Goal: Information Seeking & Learning: Learn about a topic

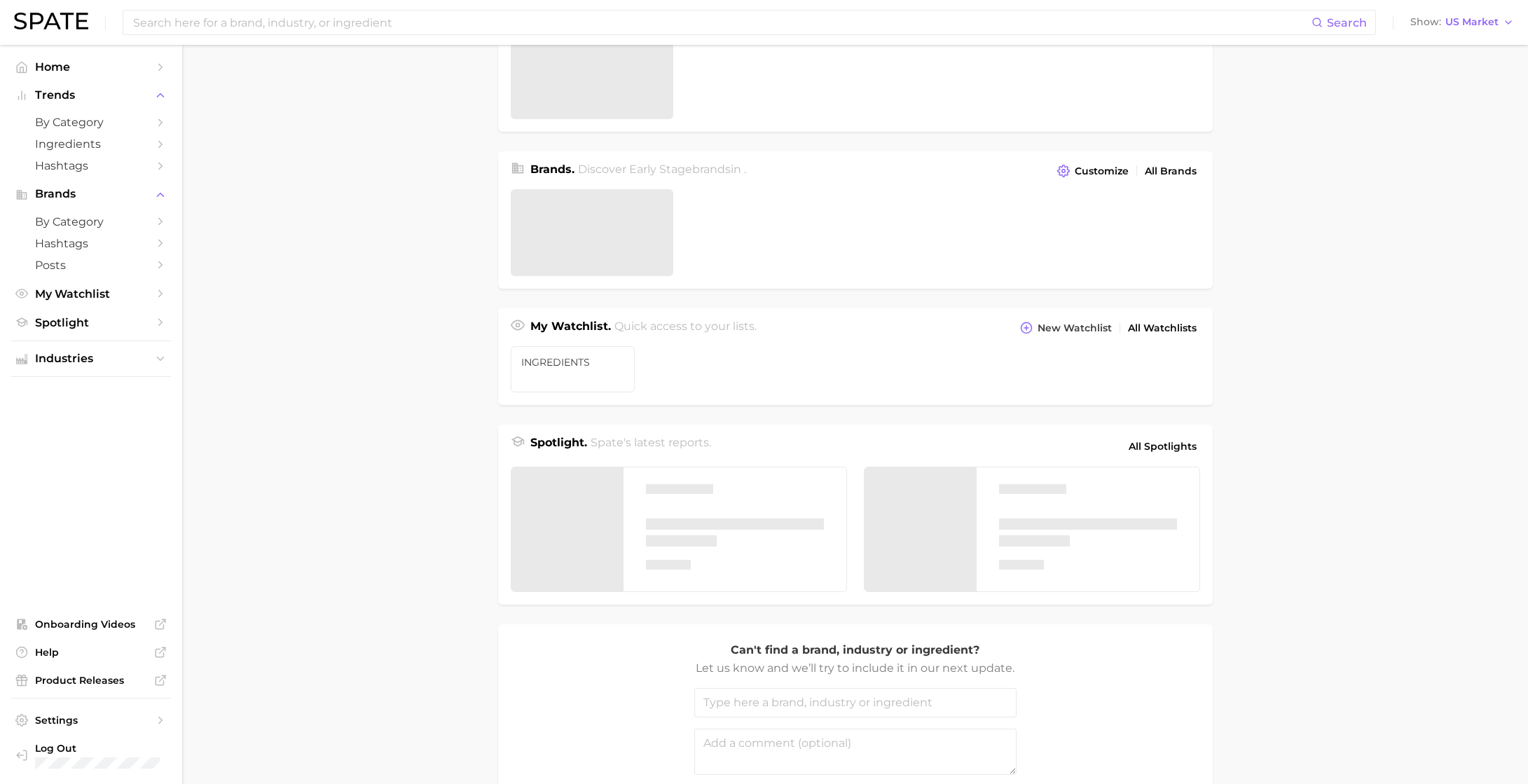
scroll to position [261, 0]
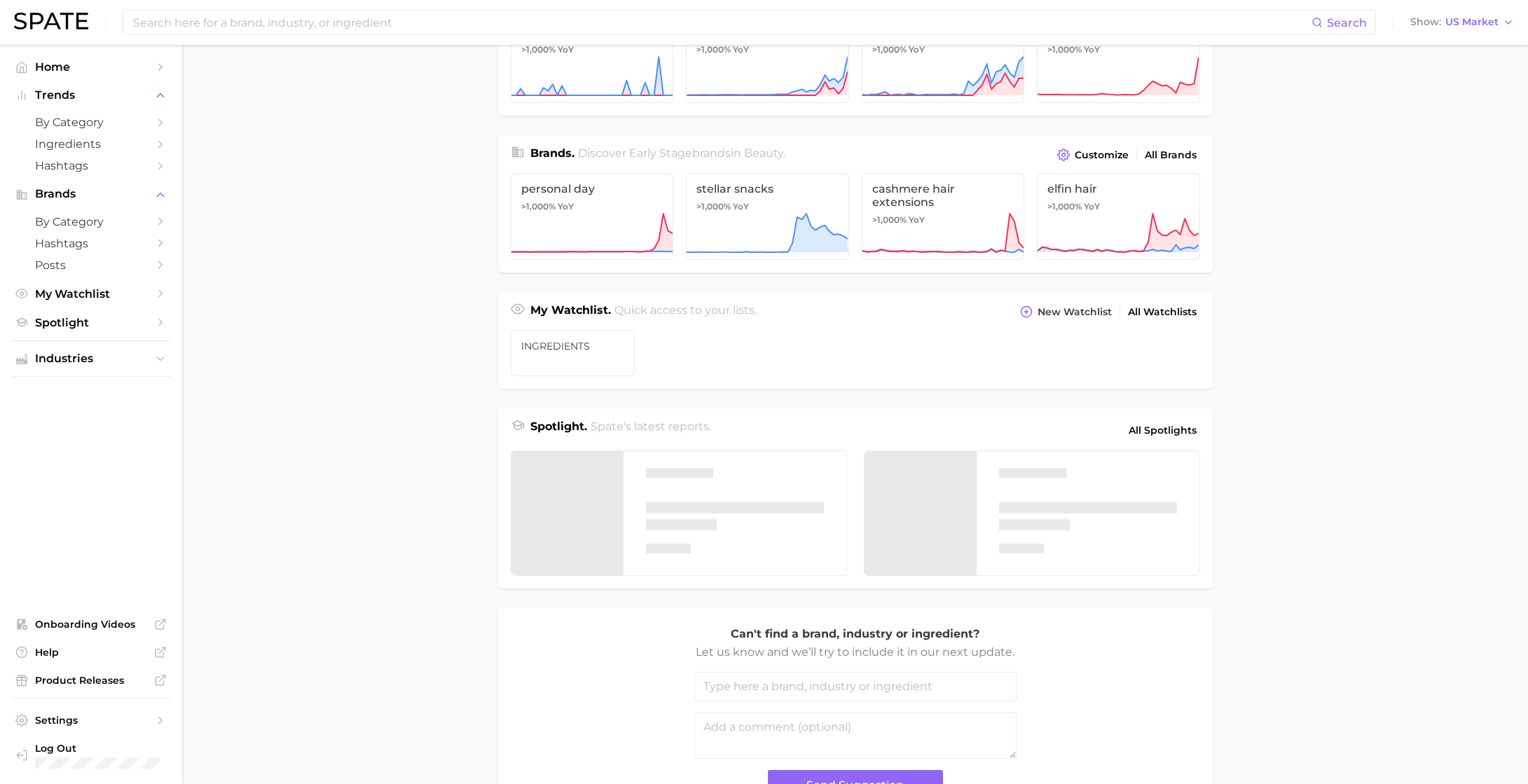
click at [101, 313] on ul "Home Trends by Category Ingredients Hashtags Brands by Category Hashtags Posts …" at bounding box center [91, 195] width 160 height 277
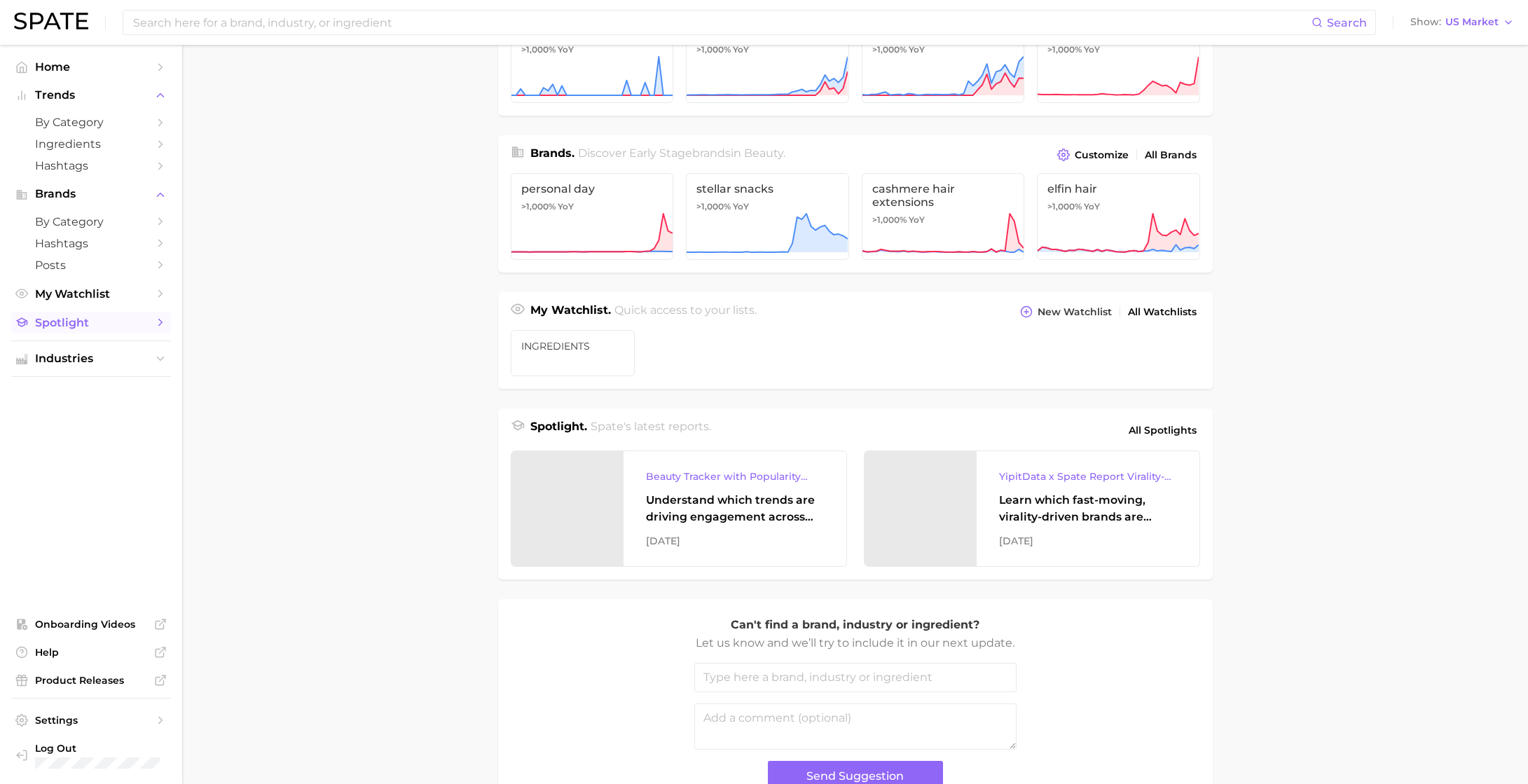
click at [101, 320] on span "Spotlight" at bounding box center [91, 322] width 112 height 14
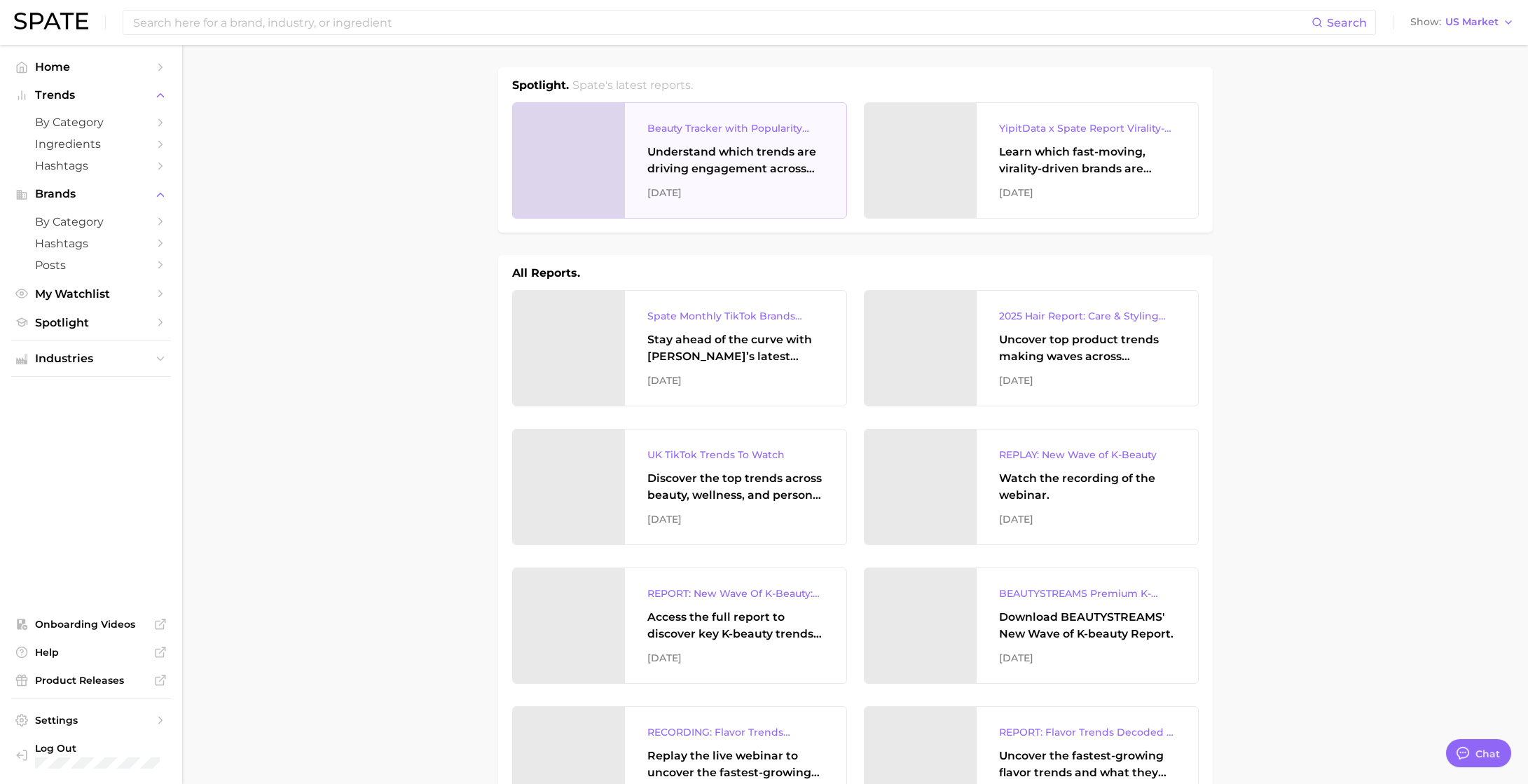
type textarea "x"
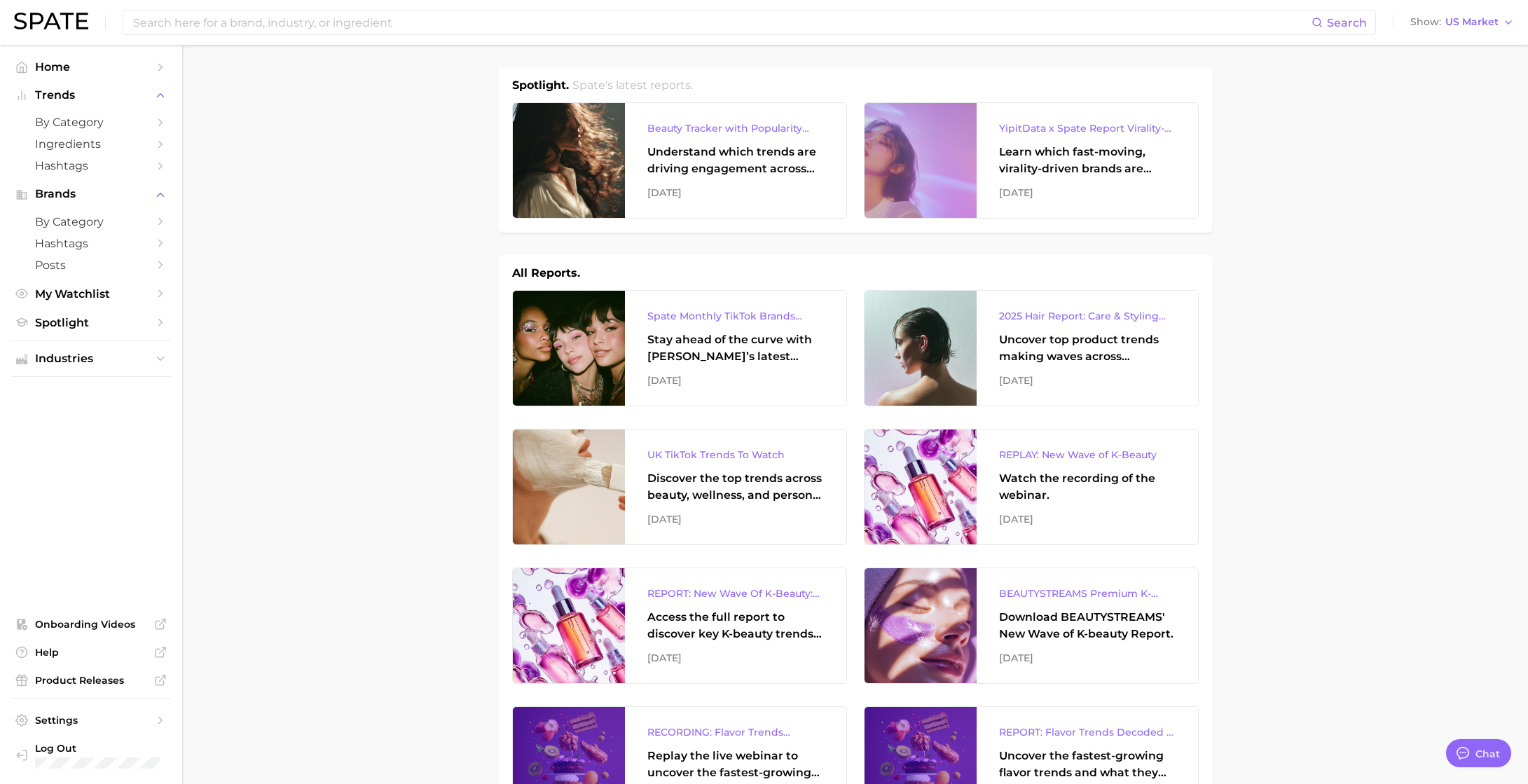
click at [552, 74] on div "Spotlight. Spate's latest reports. Beauty Tracker with Popularity Index Underst…" at bounding box center [855, 150] width 715 height 165
click at [83, 67] on span "Home" at bounding box center [91, 67] width 112 height 14
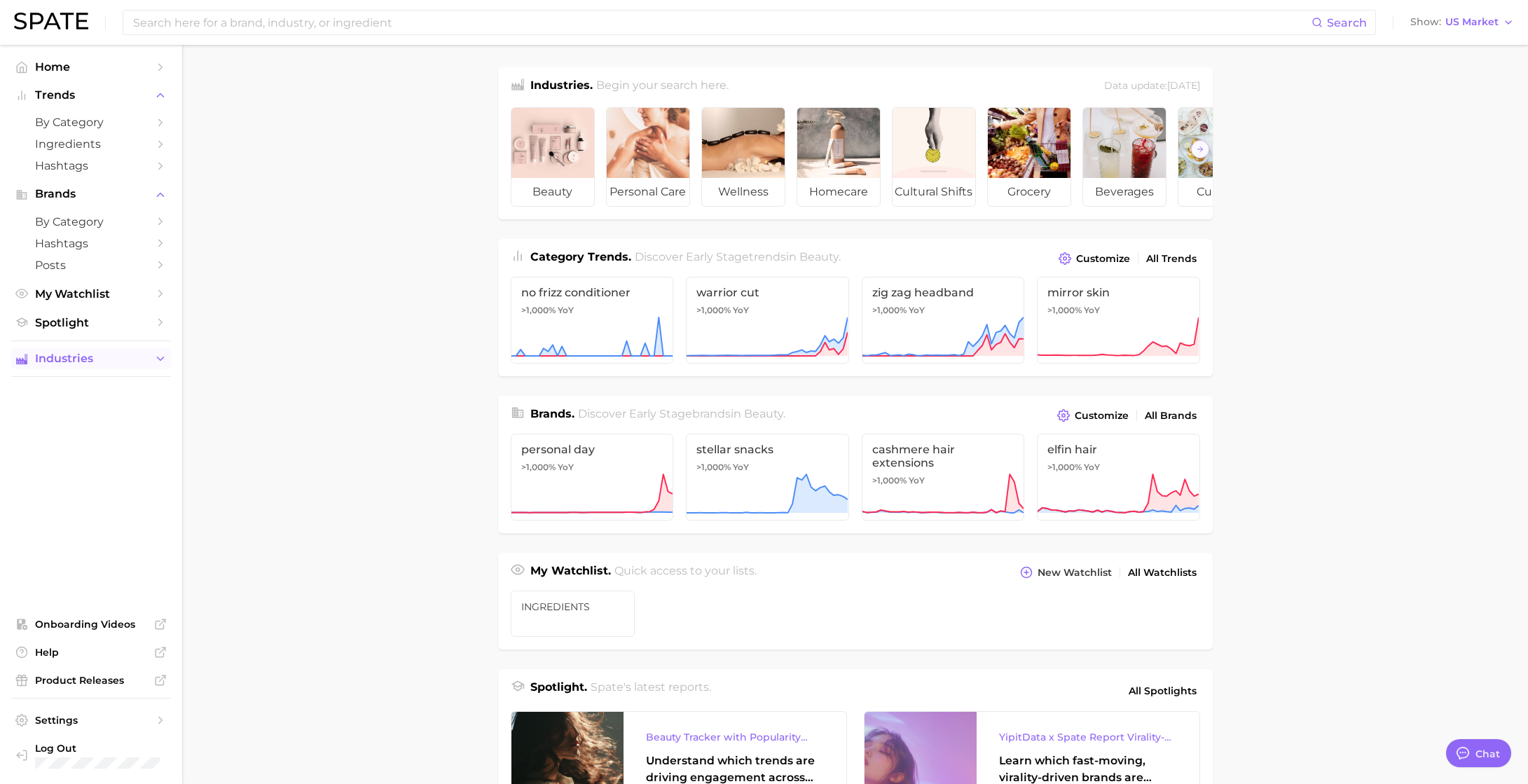
click at [164, 362] on icon "Sidebar" at bounding box center [160, 358] width 13 height 13
click at [164, 329] on icon "Sidebar" at bounding box center [160, 322] width 13 height 13
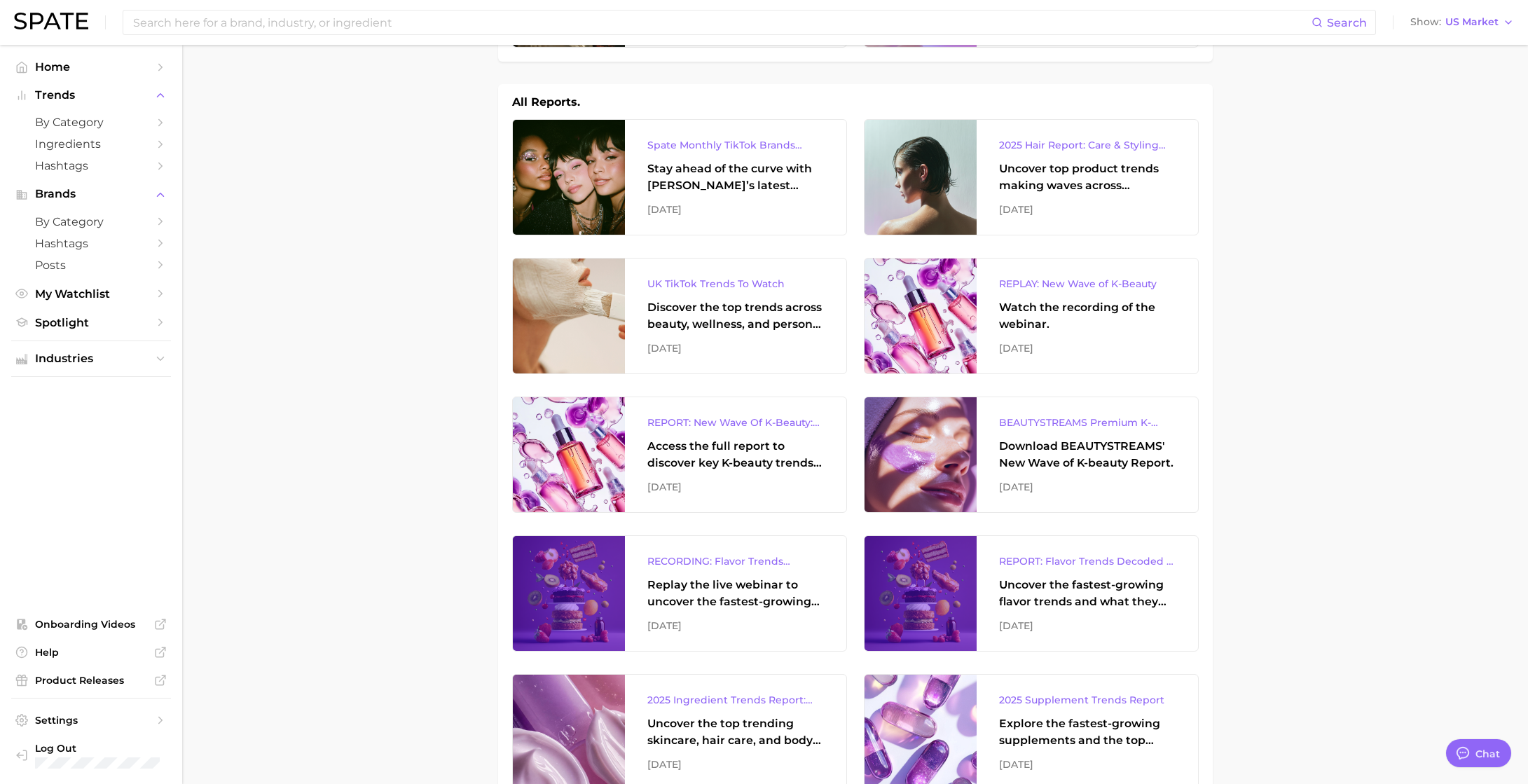
scroll to position [244, 0]
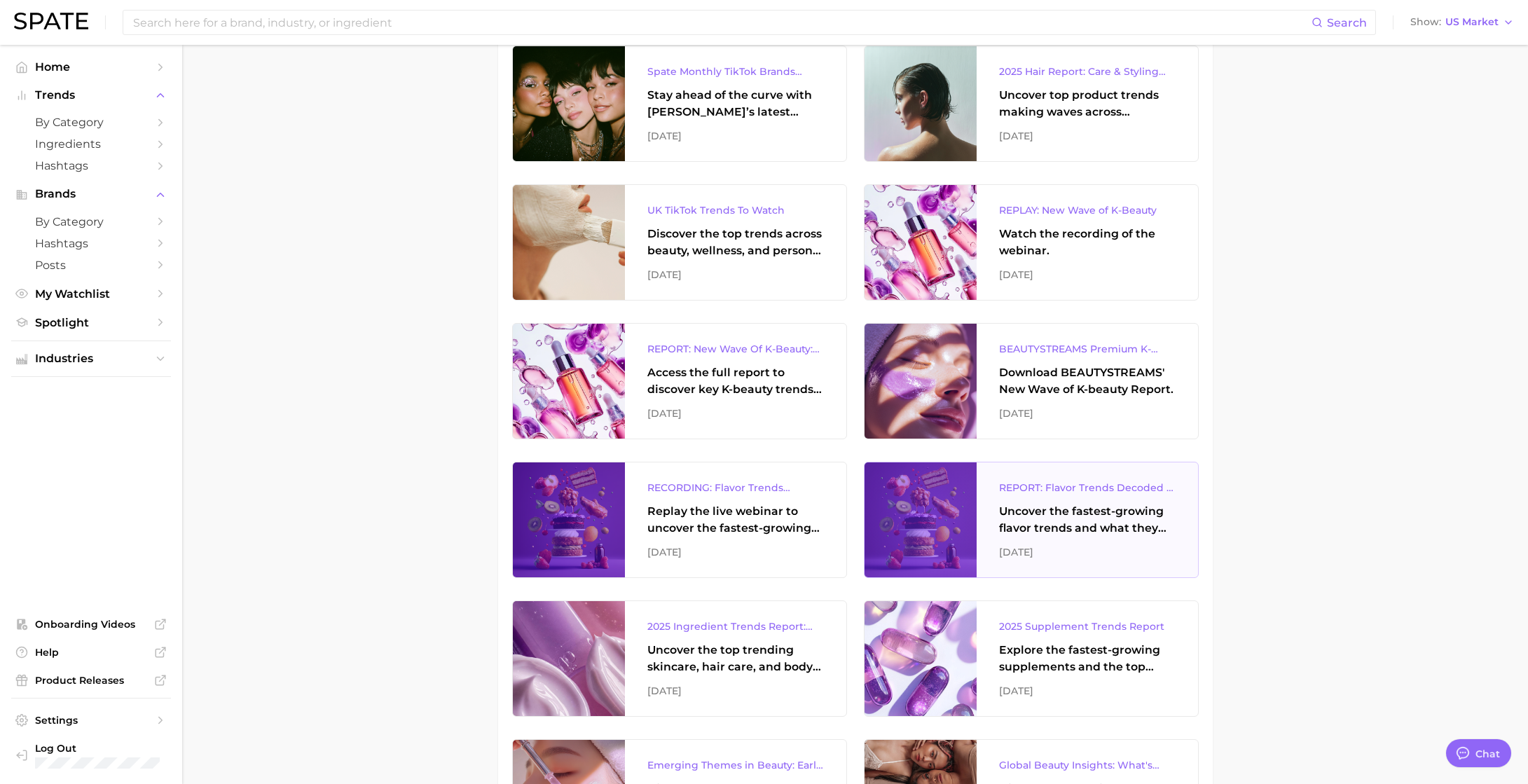
click at [1136, 523] on div "Uncover the fastest-growing flavor trends and what they signal about evolving c…" at bounding box center [1088, 519] width 176 height 34
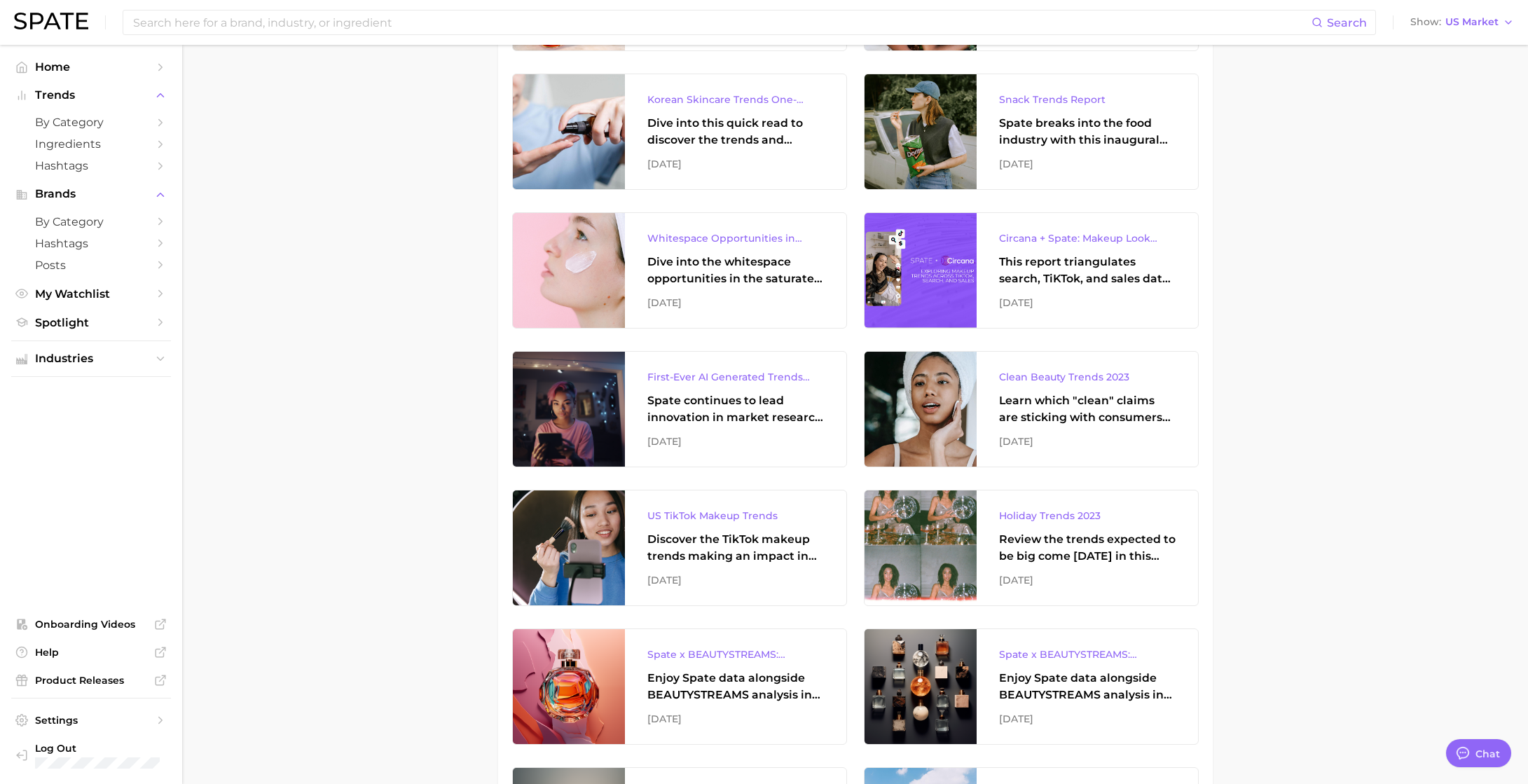
scroll to position [3677, 0]
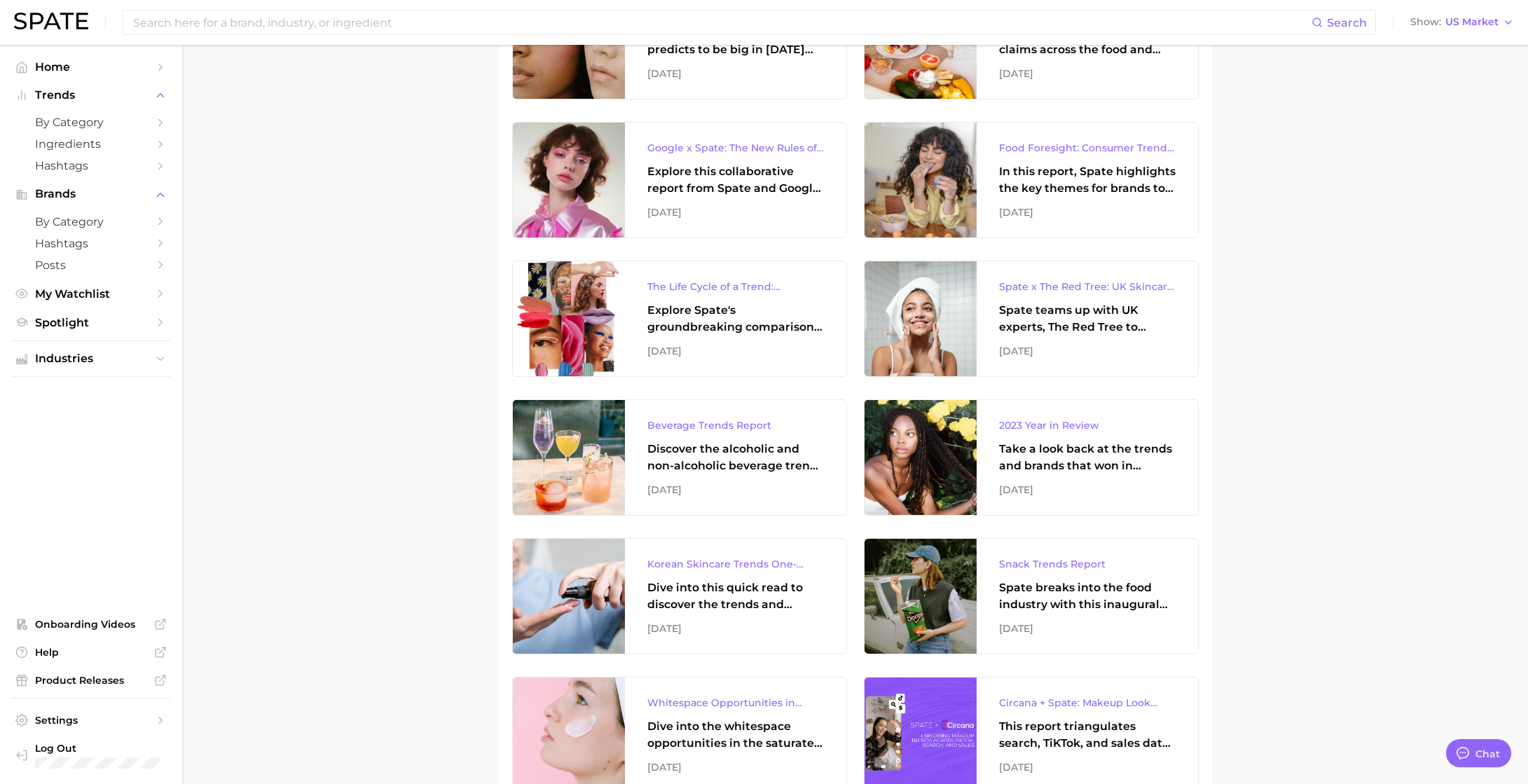
scroll to position [0, 0]
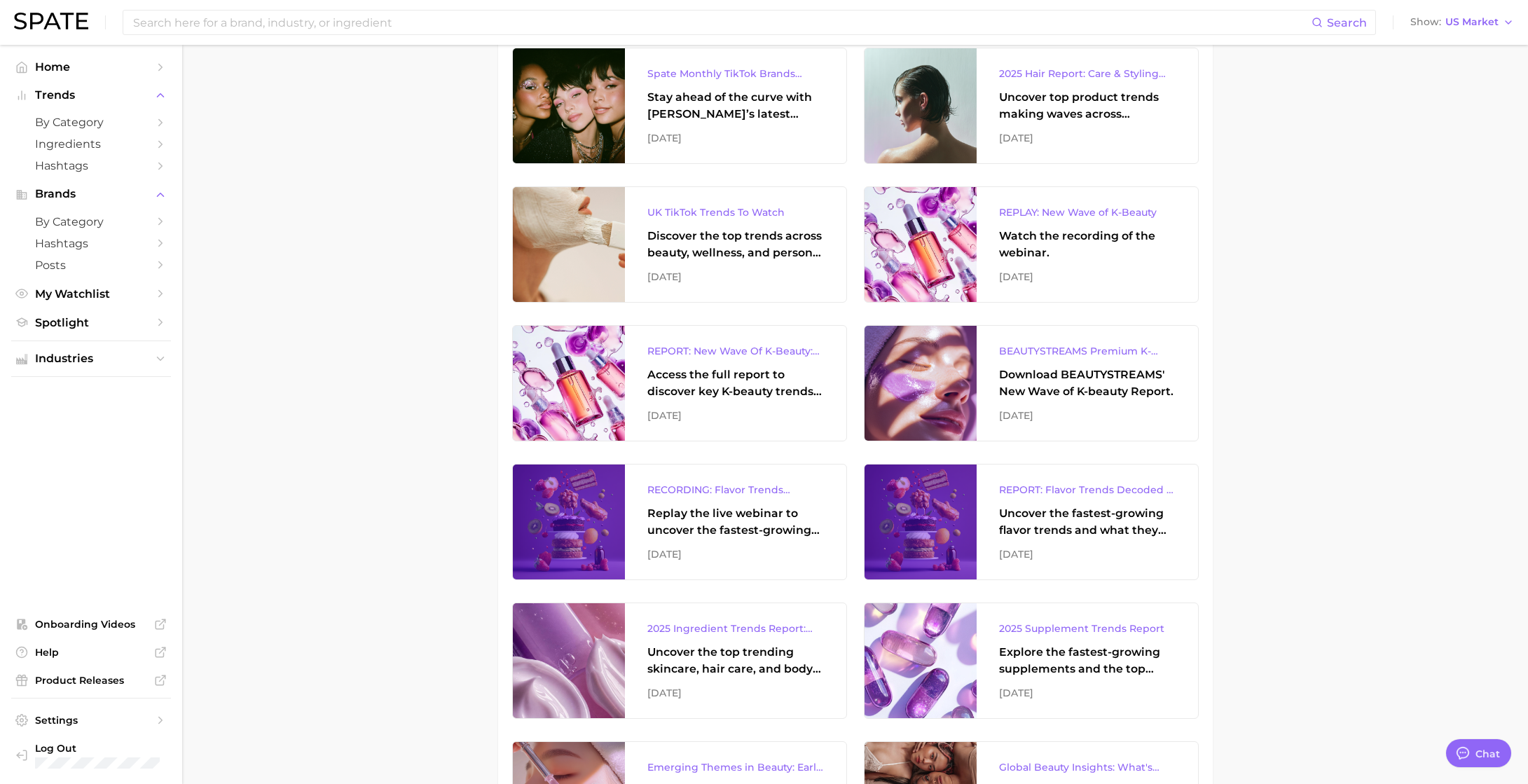
drag, startPoint x: 1311, startPoint y: 324, endPoint x: 1311, endPoint y: 358, distance: 34.0
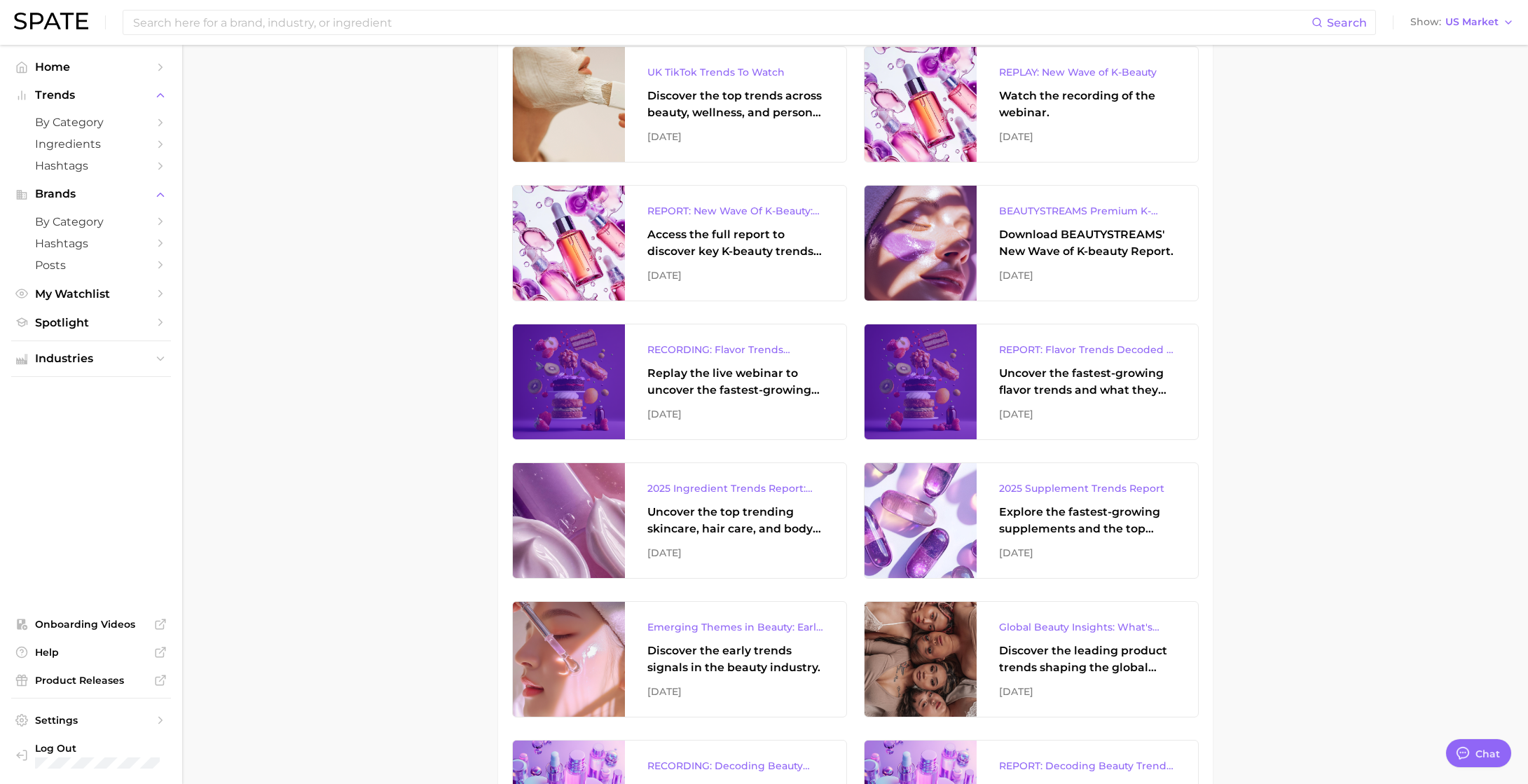
drag, startPoint x: 1311, startPoint y: 358, endPoint x: 1304, endPoint y: 385, distance: 27.9
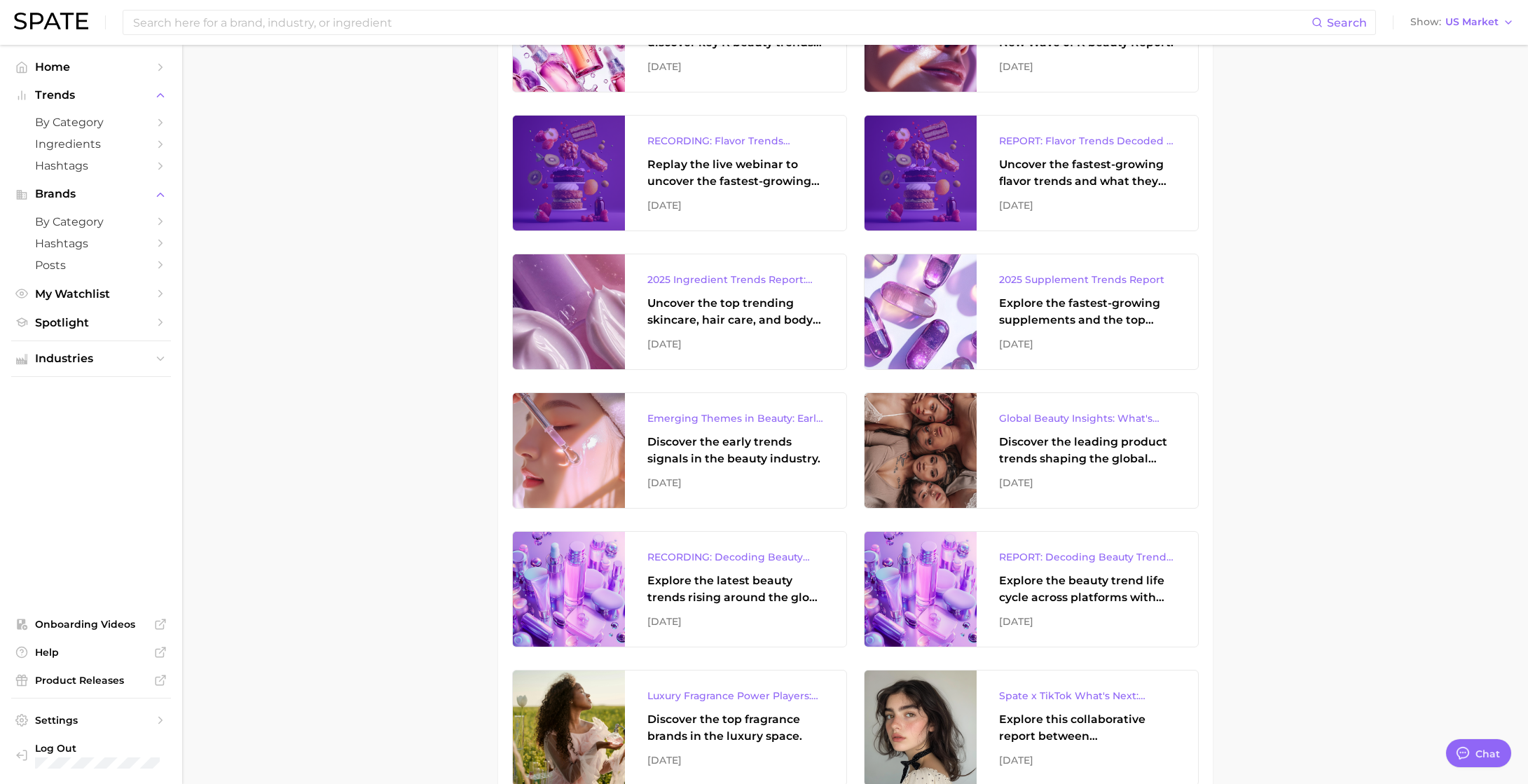
drag, startPoint x: 1304, startPoint y: 385, endPoint x: 1300, endPoint y: 418, distance: 33.2
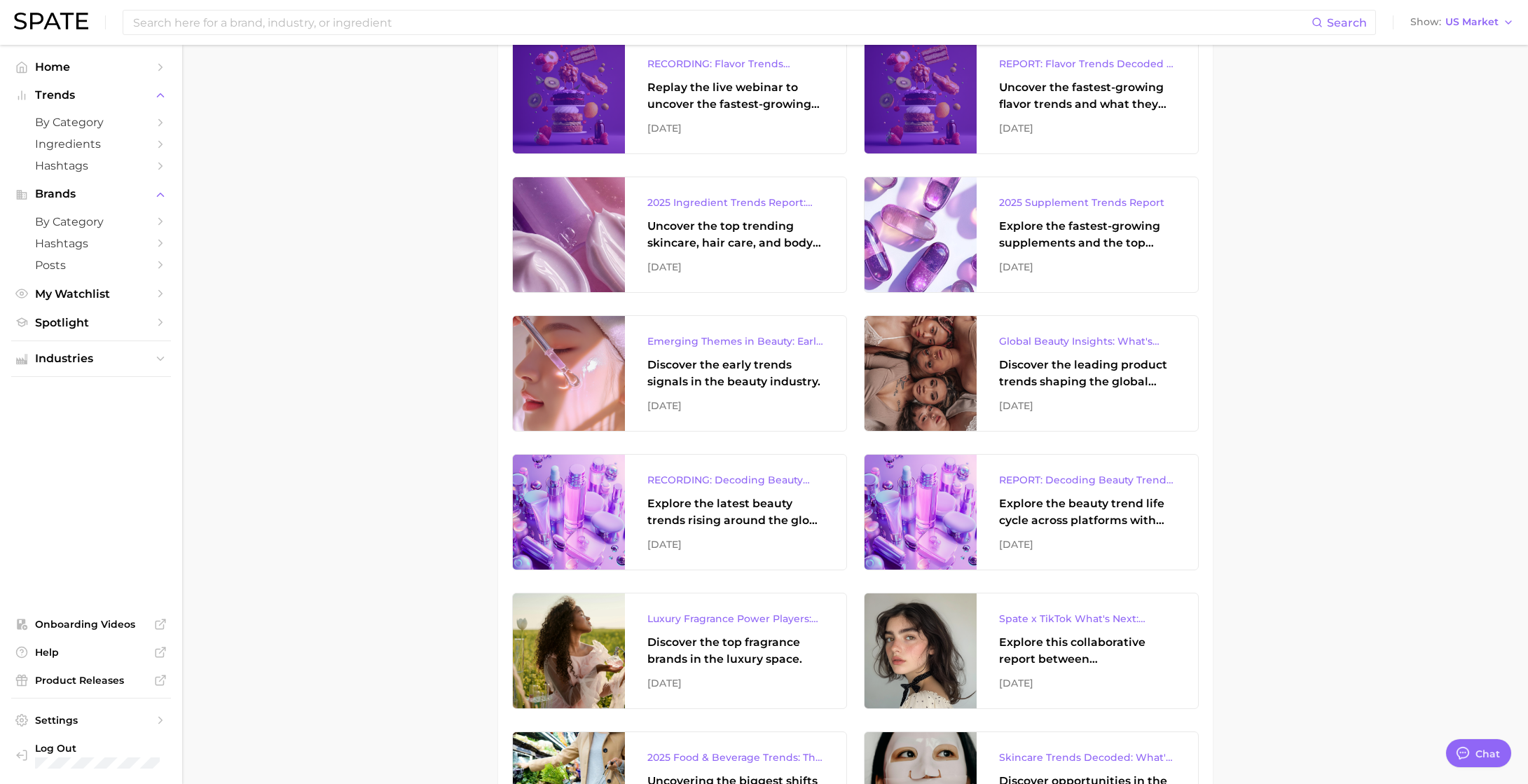
drag, startPoint x: 1300, startPoint y: 418, endPoint x: 1297, endPoint y: 440, distance: 22.2
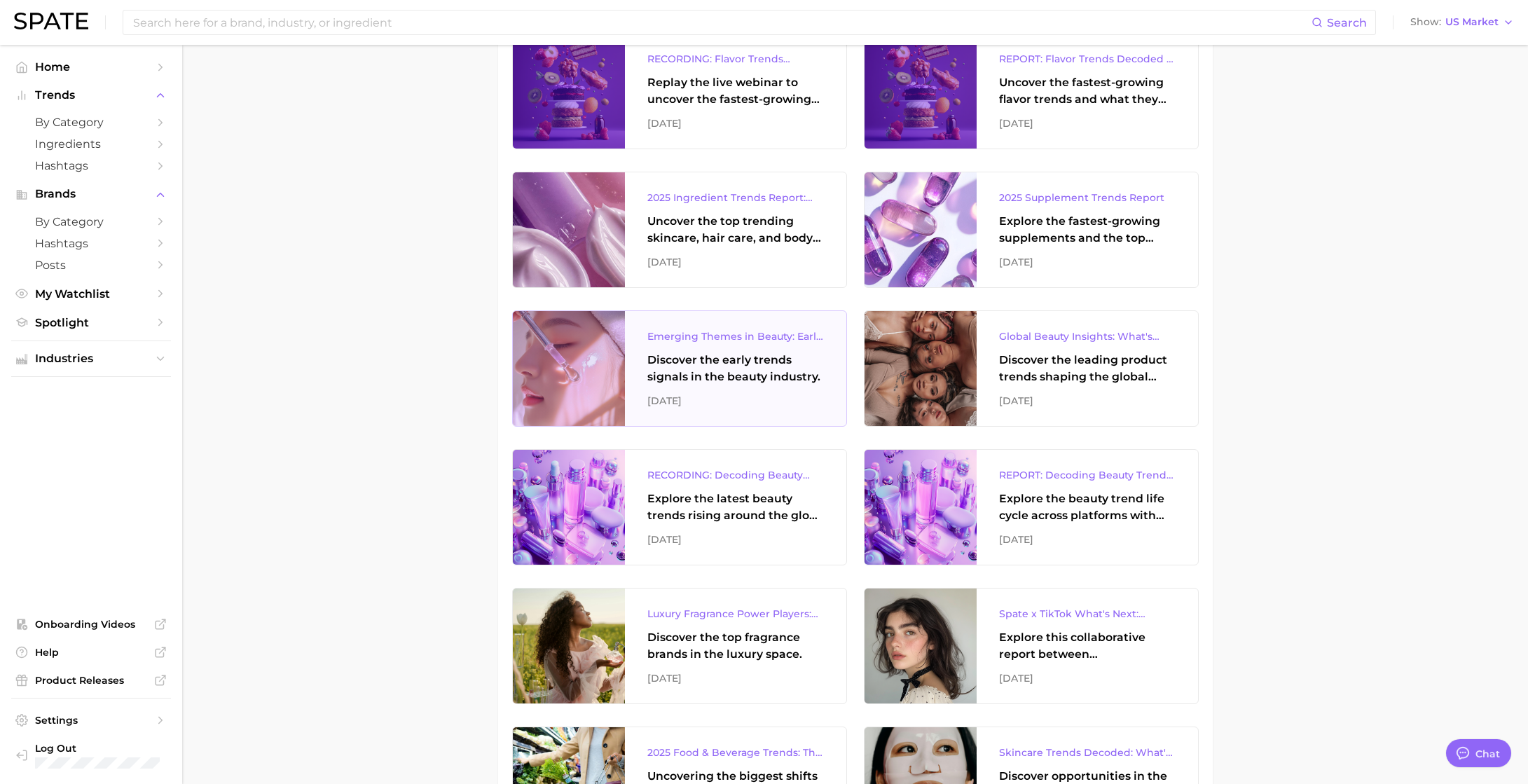
click at [667, 369] on div "Discover the early trends signals in the beauty industry." at bounding box center [736, 369] width 176 height 34
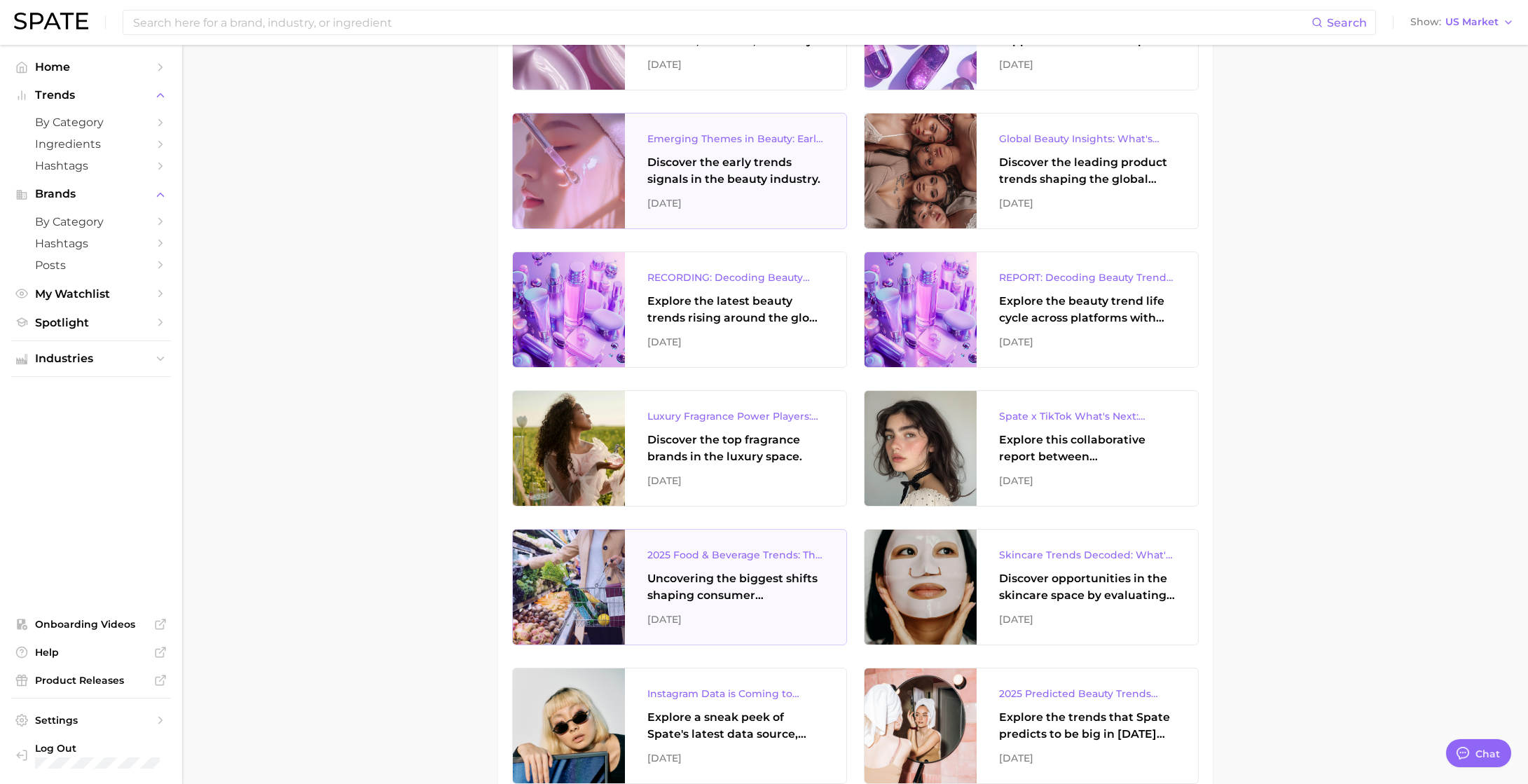
scroll to position [918, 0]
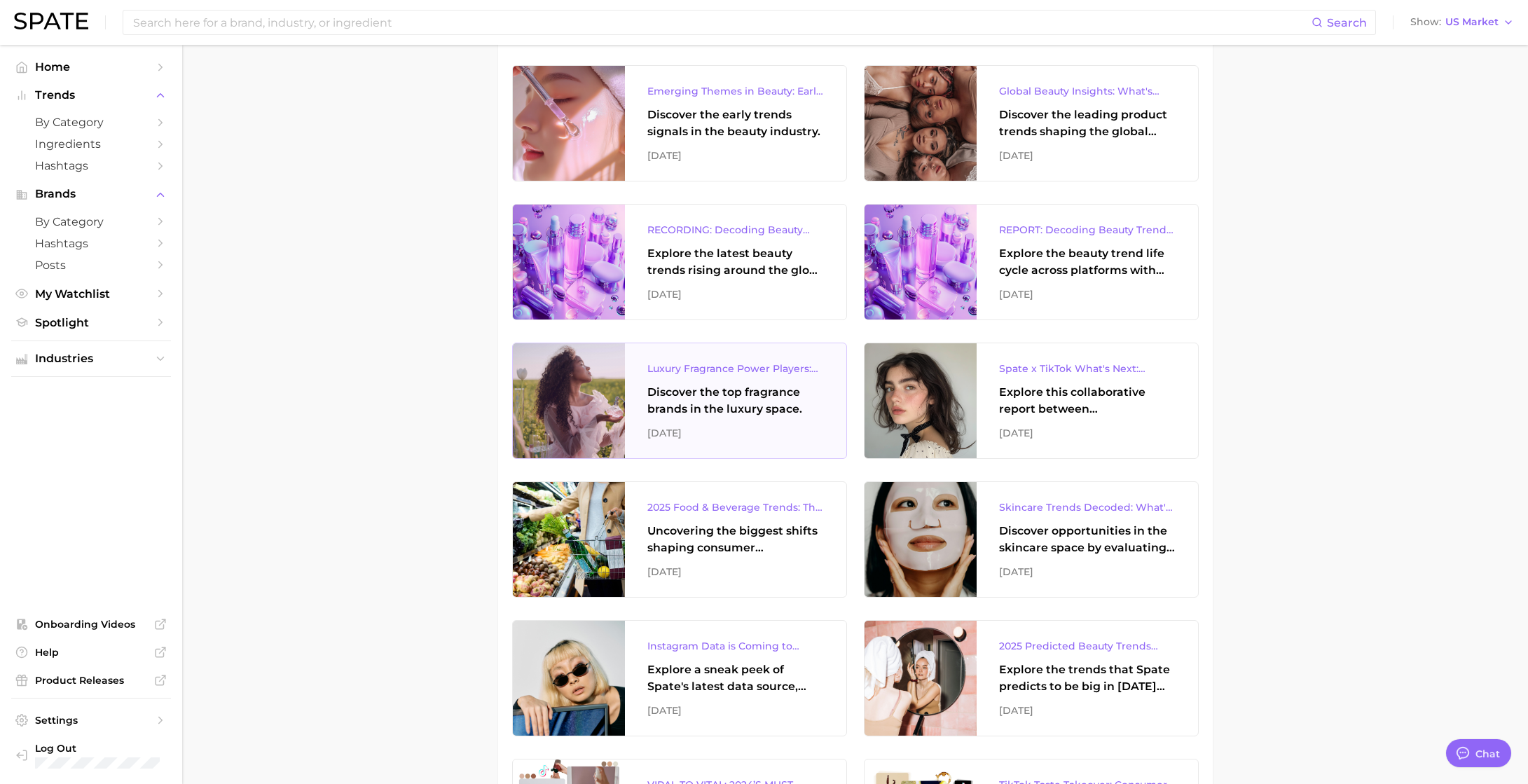
click at [723, 410] on div "Discover the top fragrance brands in the luxury space." at bounding box center [736, 401] width 176 height 34
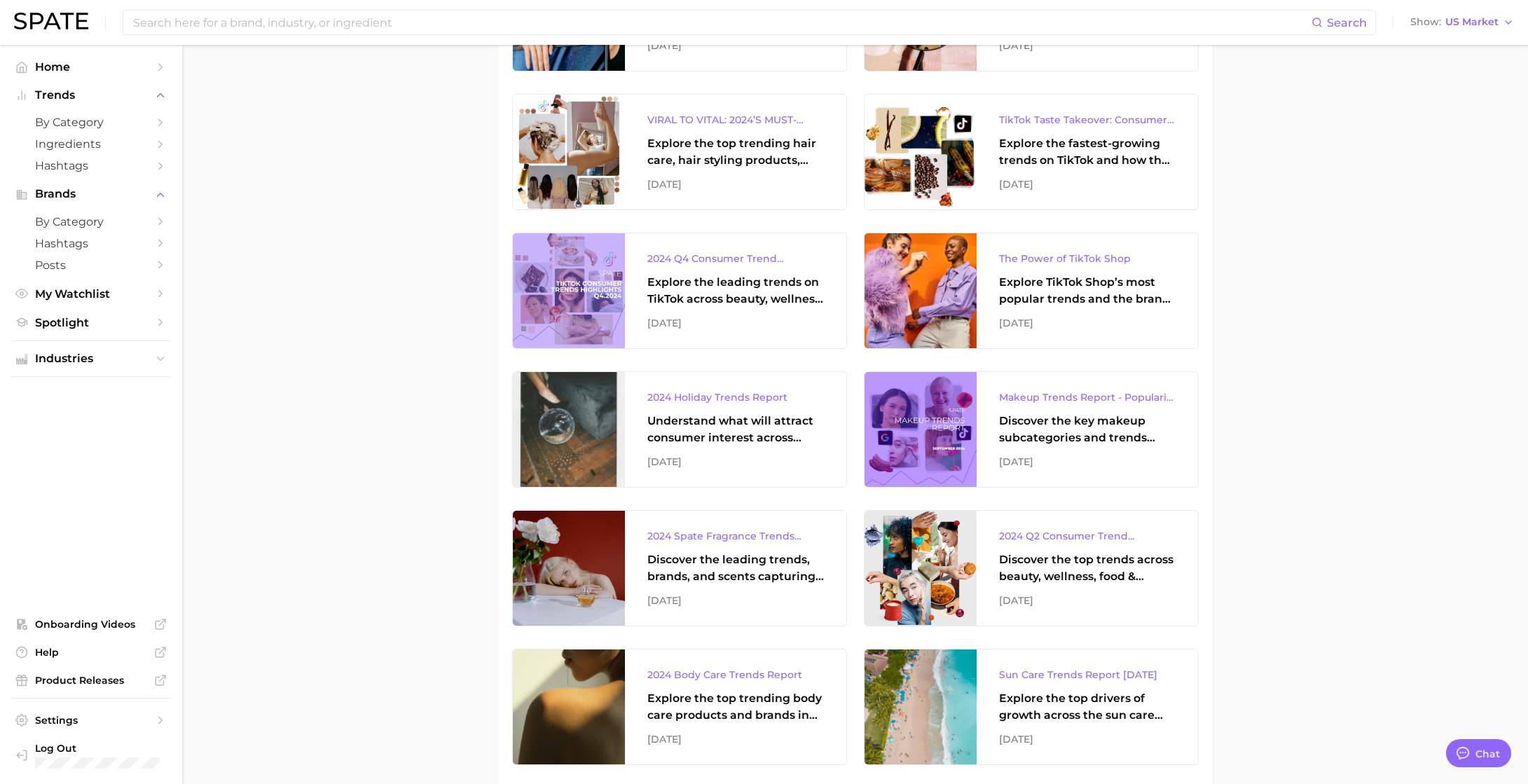
scroll to position [1776, 0]
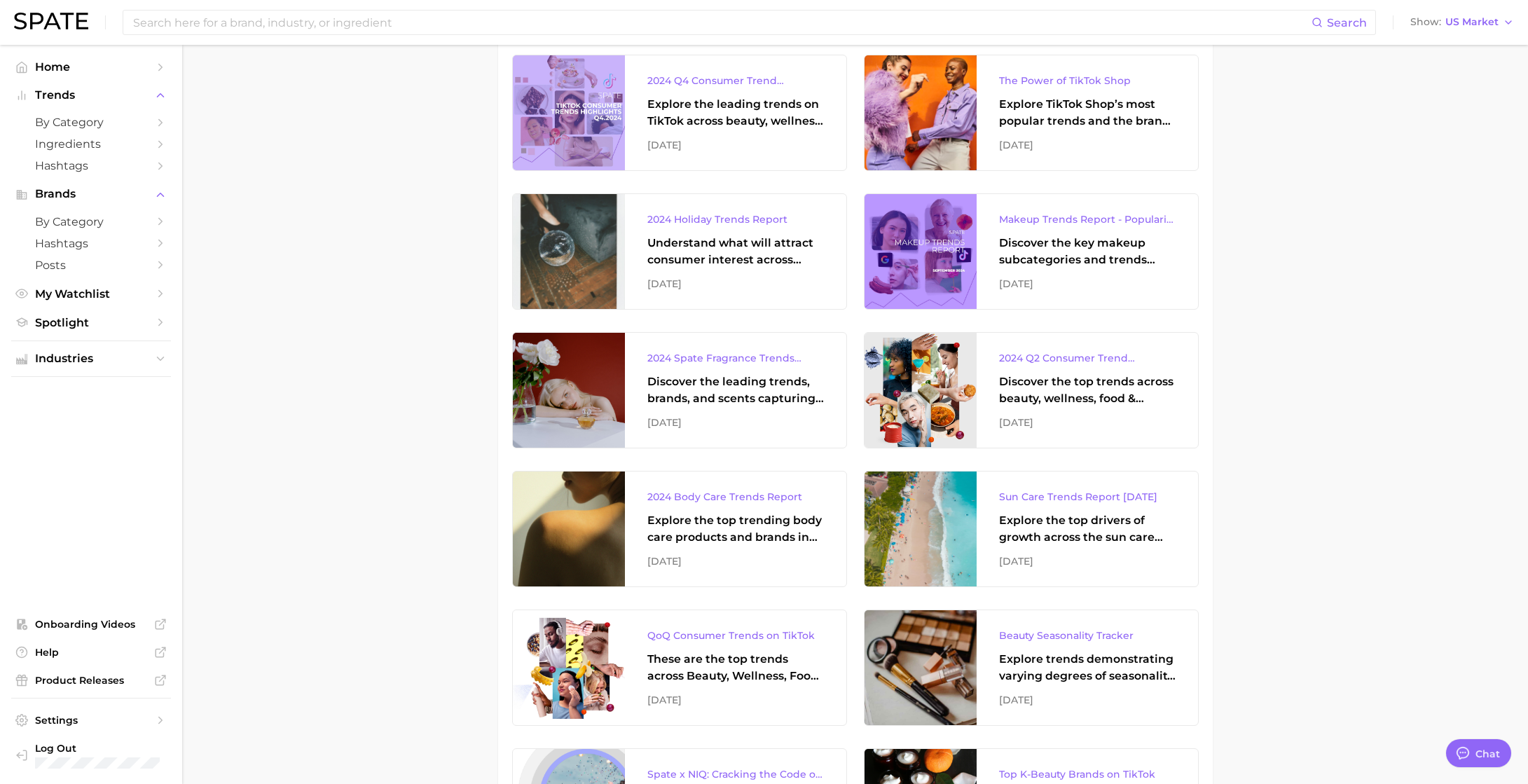
drag, startPoint x: 1213, startPoint y: 431, endPoint x: 1216, endPoint y: 495, distance: 64.1
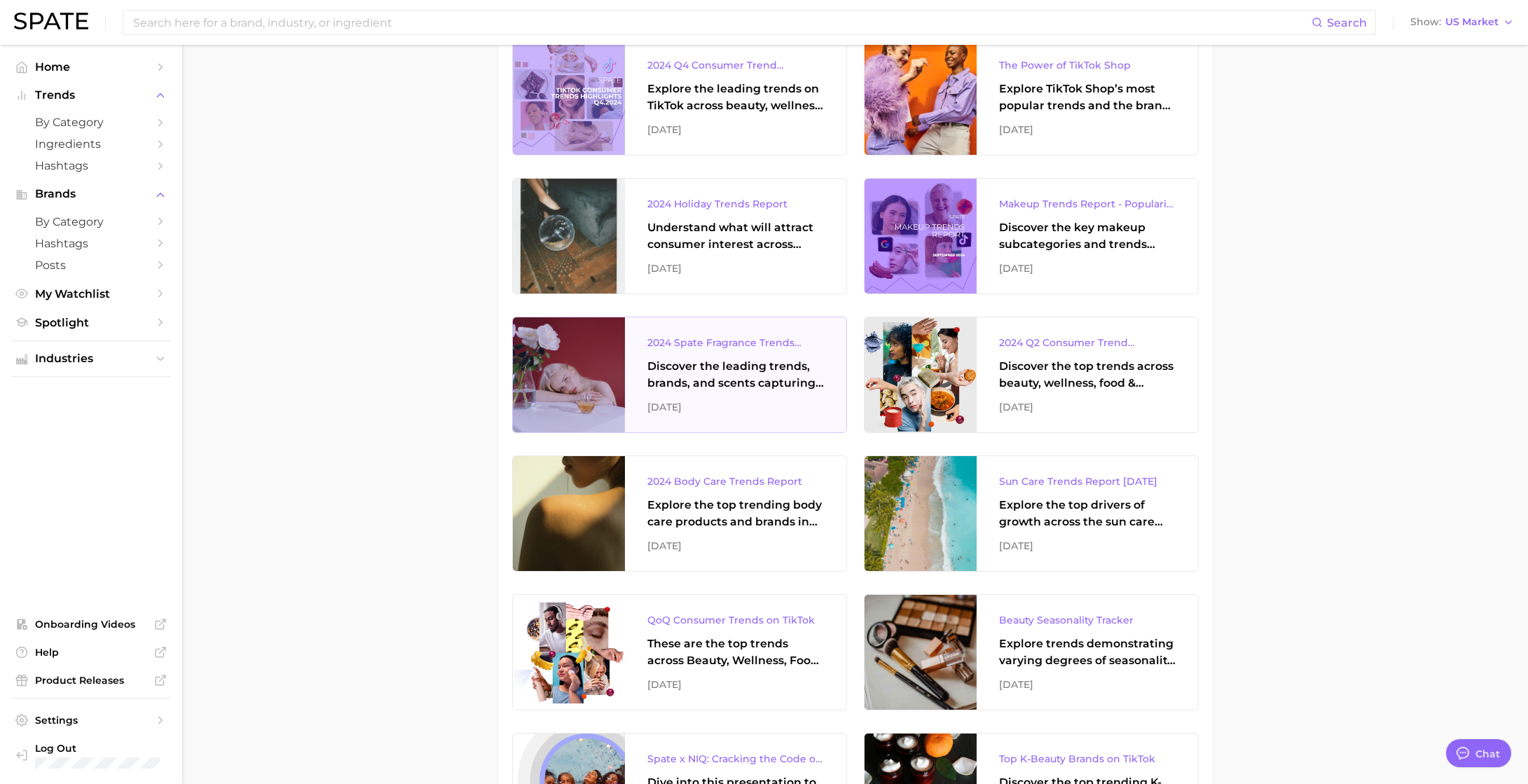
click at [659, 406] on div "2024 Spate Fragrance Trends Report Discover the leading trends, brands, and sce…" at bounding box center [736, 374] width 221 height 115
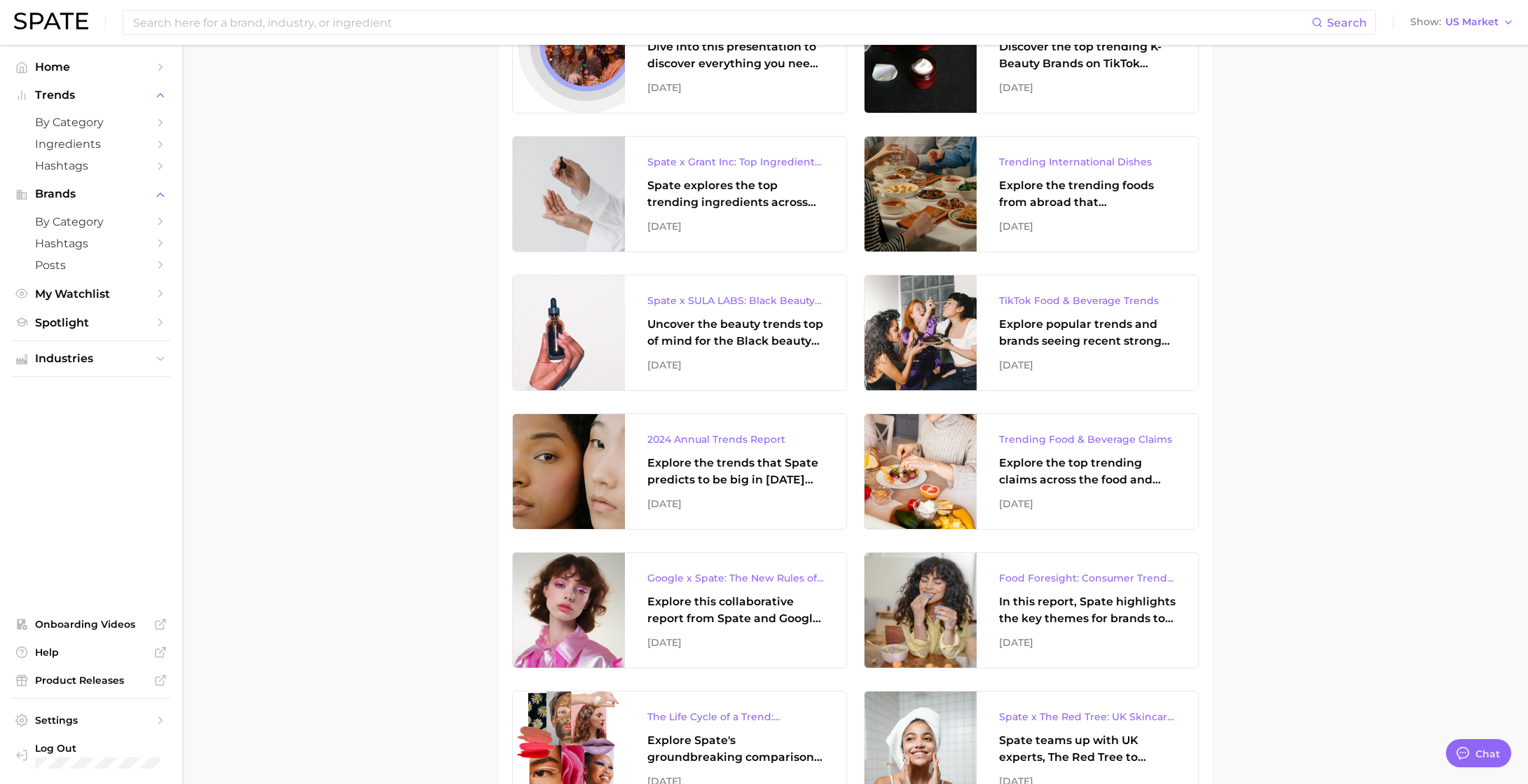
scroll to position [2757, 0]
